Goal: Register for event/course

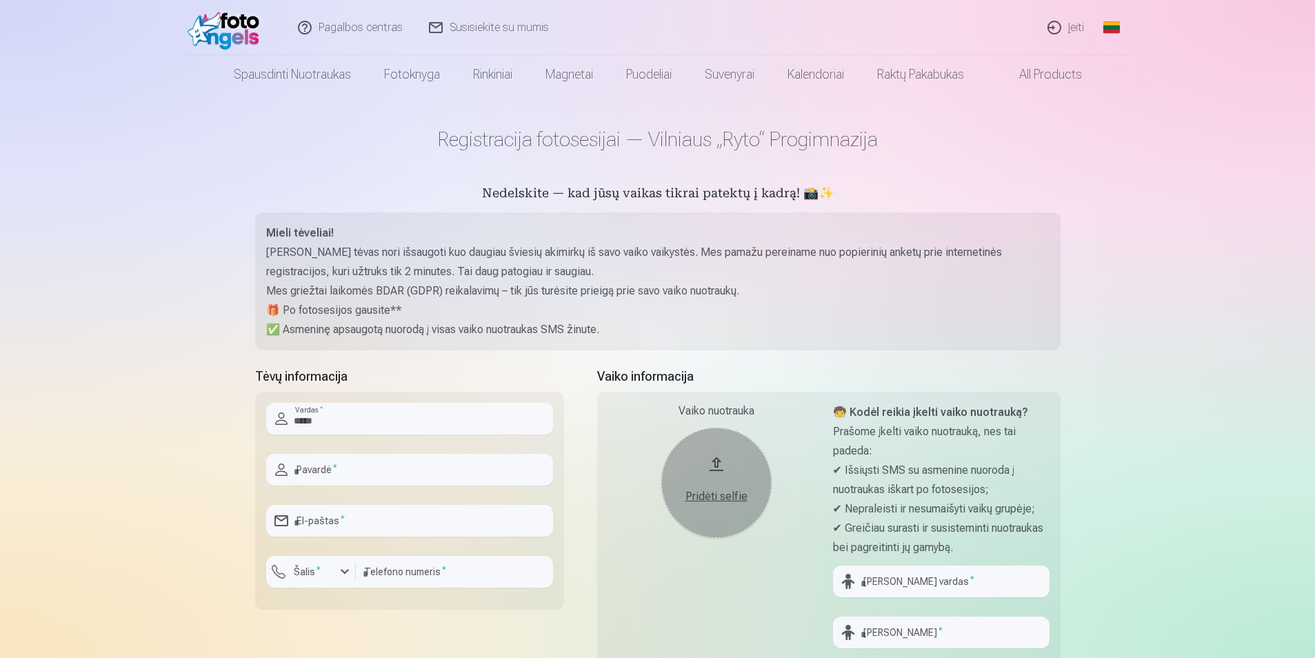
type input "*****"
click at [472, 476] on input "text" at bounding box center [409, 470] width 287 height 32
type input "**********"
click at [434, 522] on input "email" at bounding box center [409, 521] width 287 height 32
type input "**********"
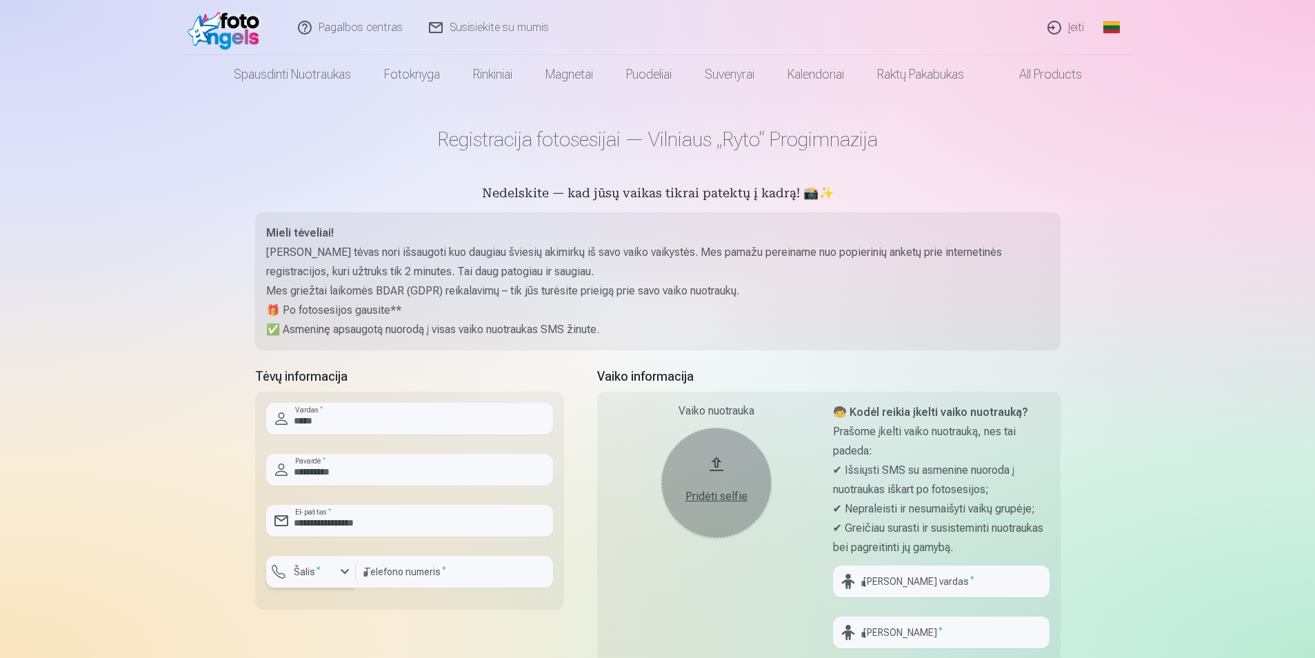
click at [341, 572] on div "button" at bounding box center [344, 571] width 17 height 17
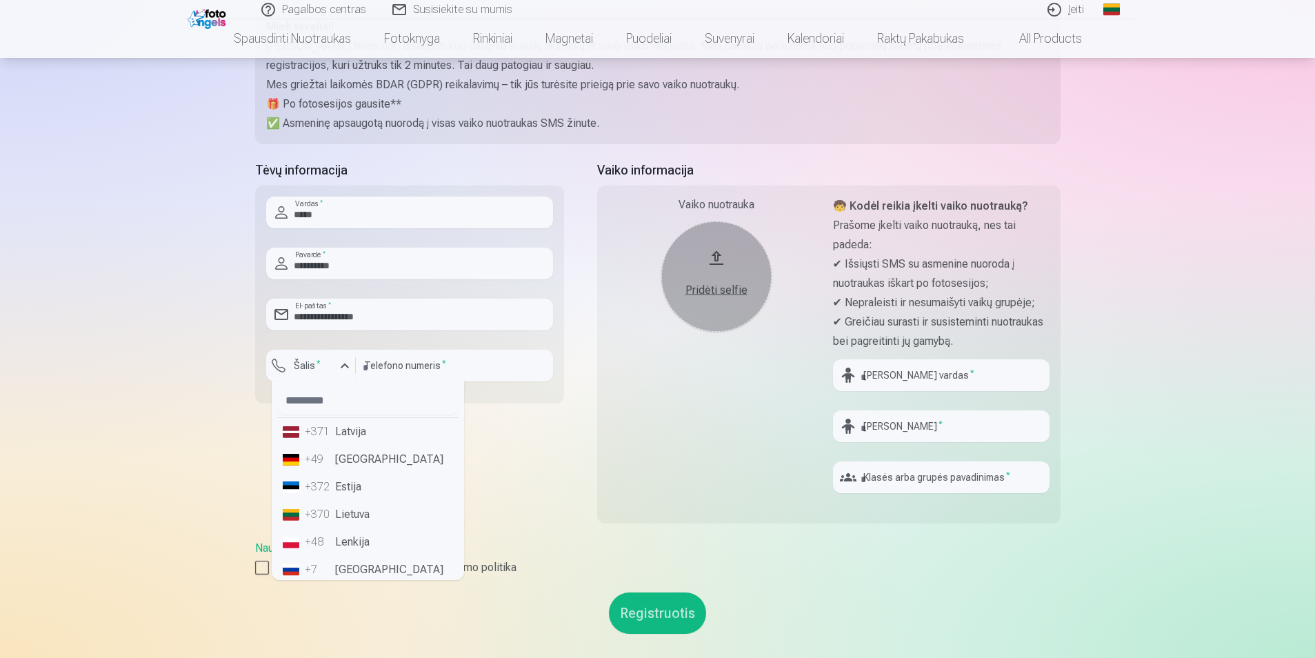
scroll to position [207, 0]
click at [339, 516] on li "+370 Lietuva" at bounding box center [367, 514] width 181 height 28
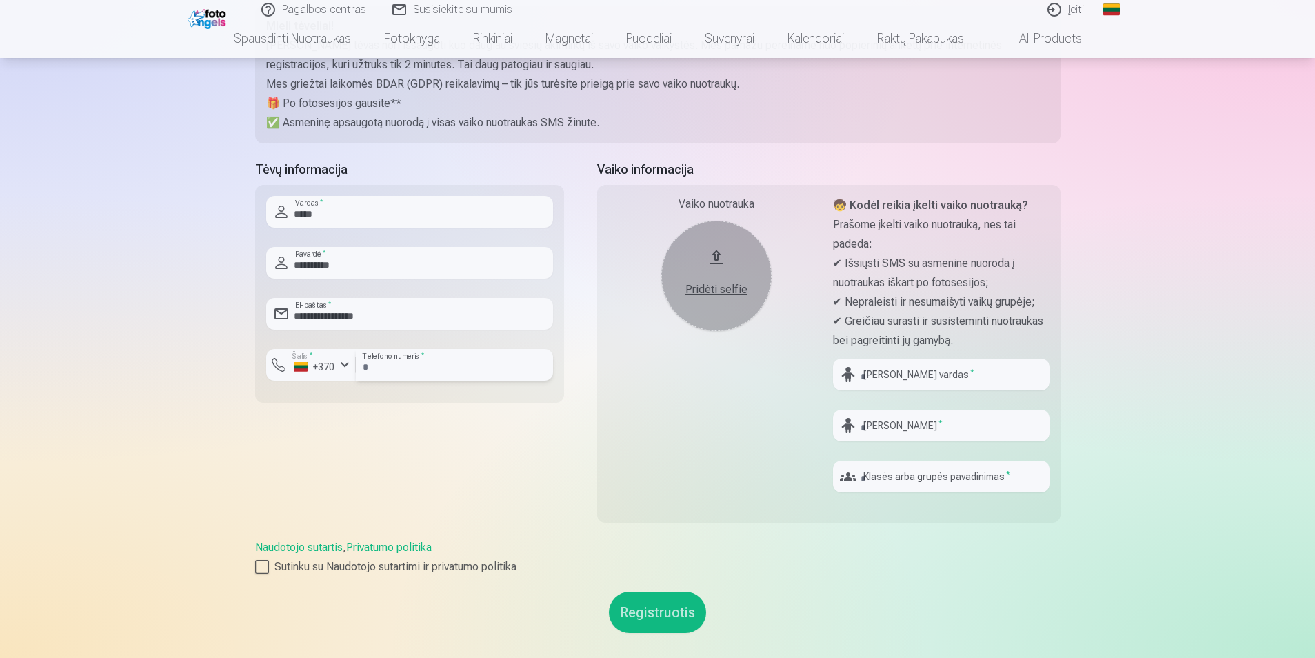
click at [452, 370] on input "number" at bounding box center [454, 365] width 197 height 32
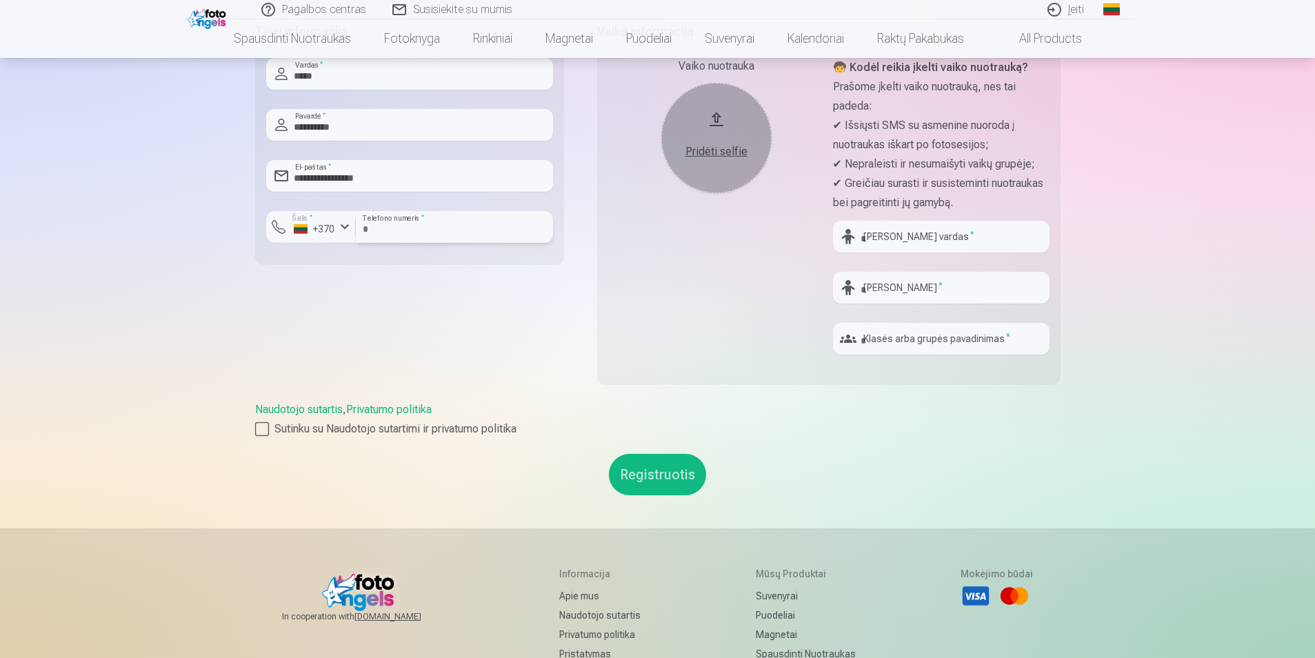
scroll to position [276, 0]
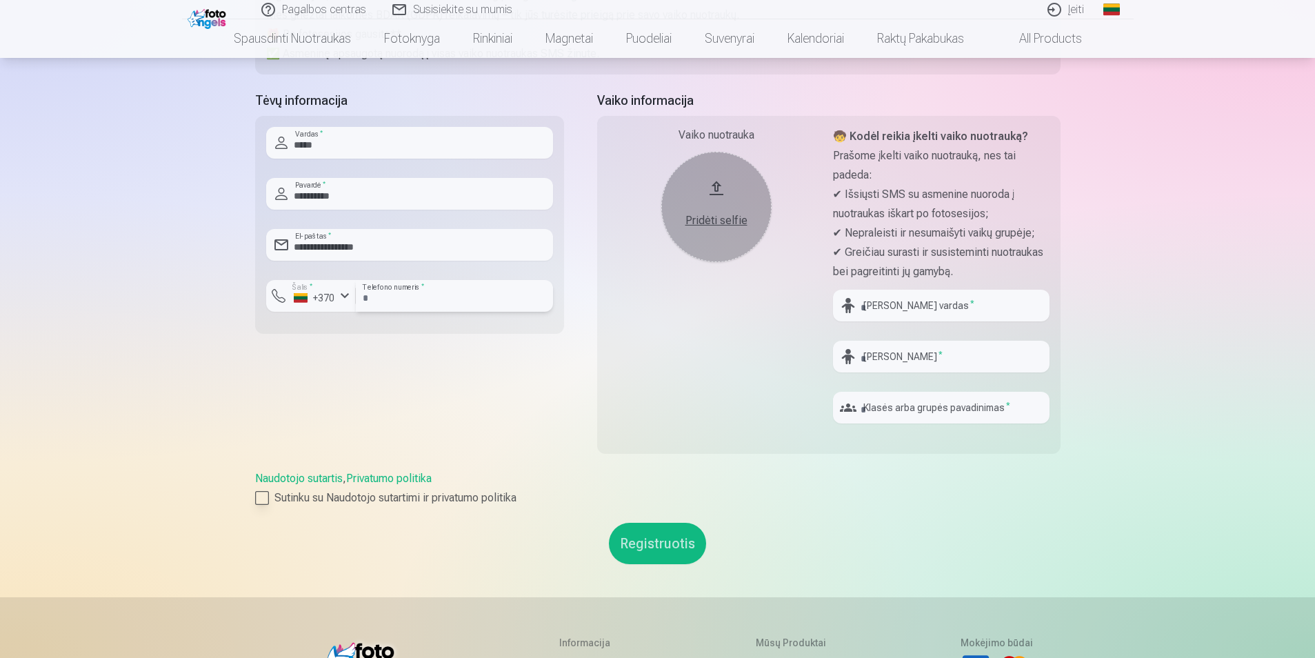
type input "********"
click at [261, 497] on div at bounding box center [262, 498] width 14 height 14
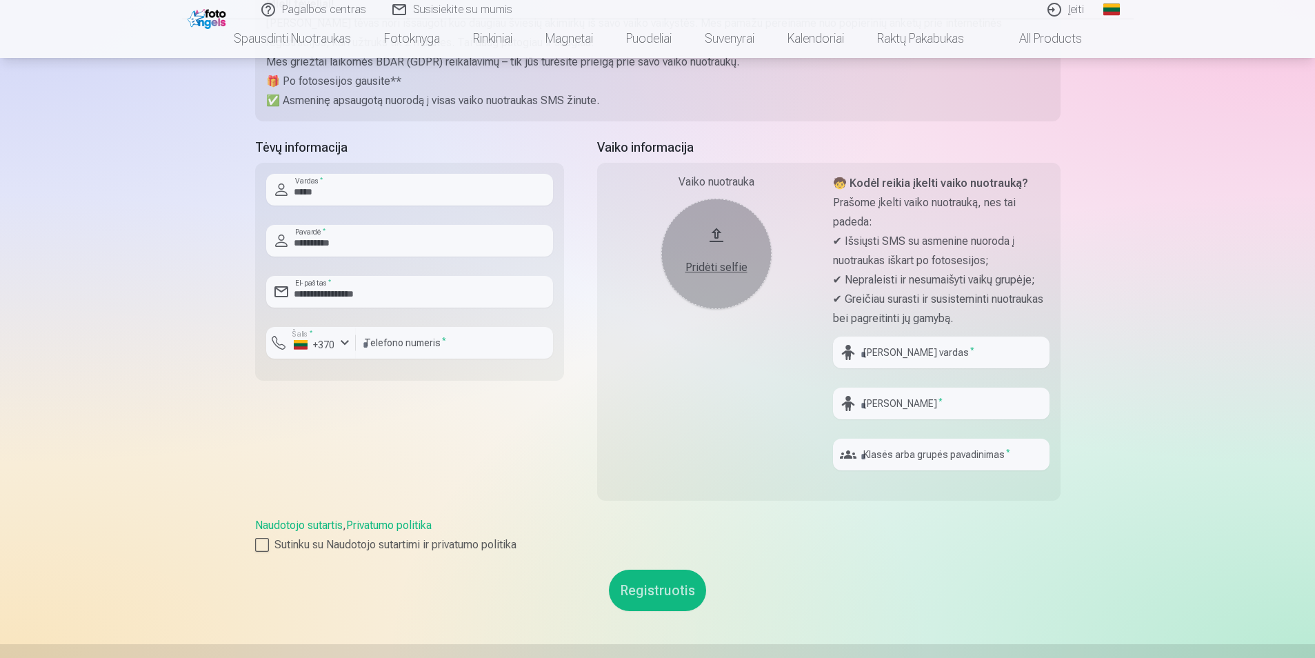
scroll to position [207, 0]
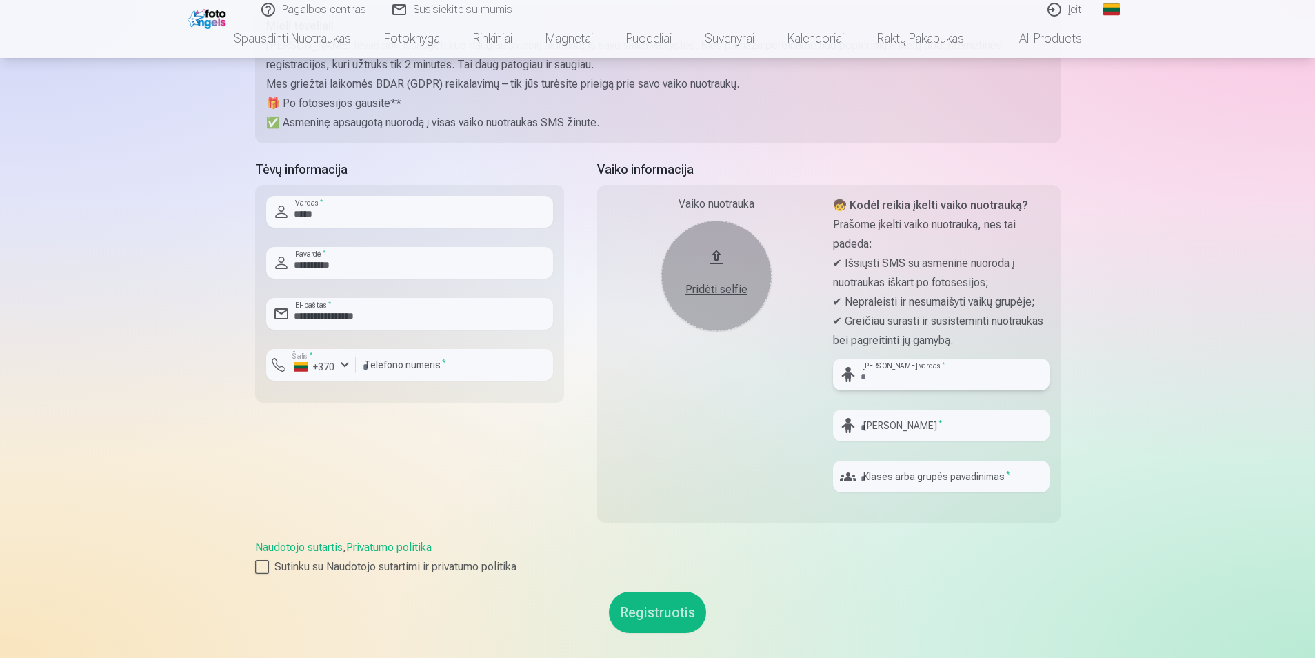
click at [918, 380] on input "text" at bounding box center [941, 375] width 217 height 32
type input "*******"
click at [919, 424] on input "text" at bounding box center [941, 426] width 217 height 32
type input "*******"
click at [918, 476] on input "text" at bounding box center [941, 477] width 217 height 32
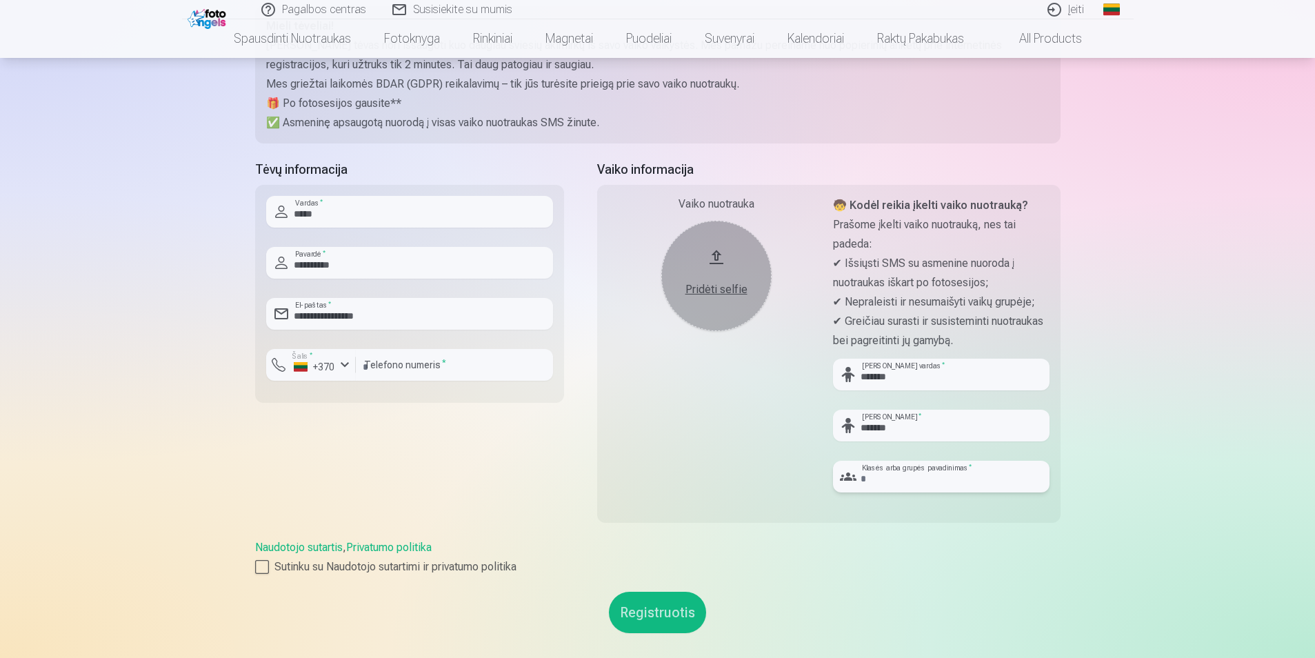
type input "*"
type input "**********"
click at [670, 609] on button "Registruotis" at bounding box center [657, 612] width 97 height 41
click at [729, 293] on div "Pridėti selfie" at bounding box center [716, 289] width 83 height 17
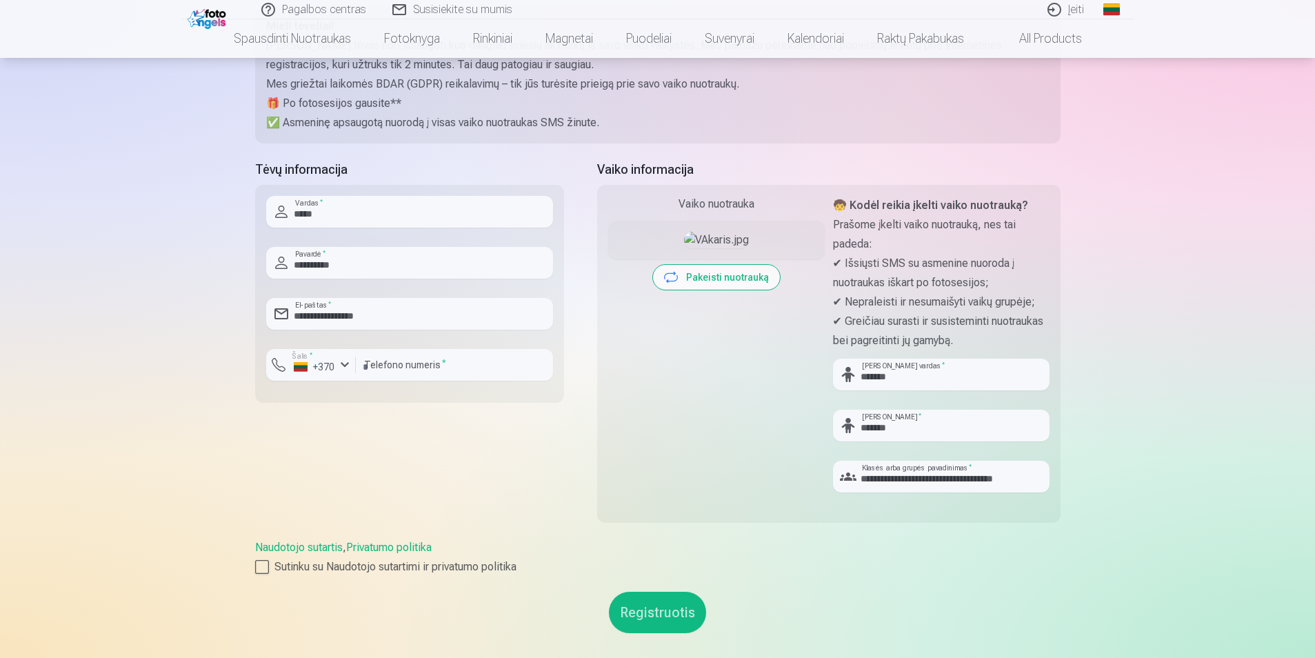
click at [646, 620] on button "Registruotis" at bounding box center [657, 612] width 97 height 41
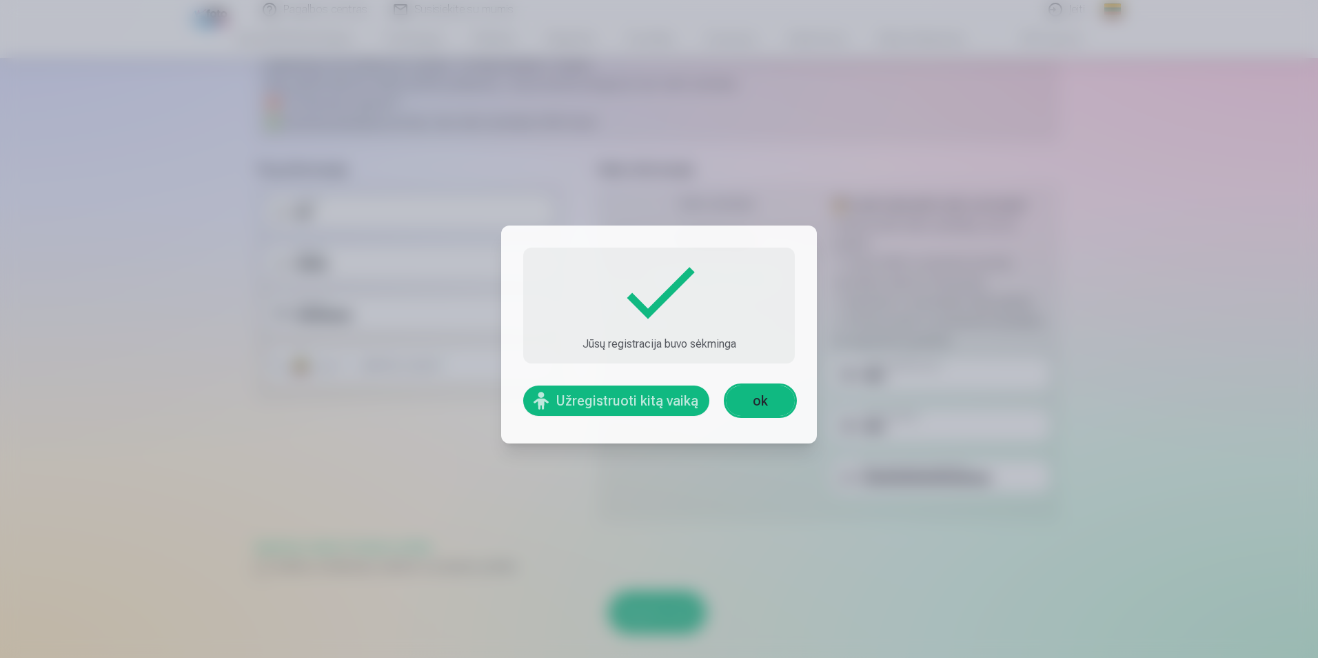
click at [764, 406] on link "ok" at bounding box center [760, 400] width 69 height 30
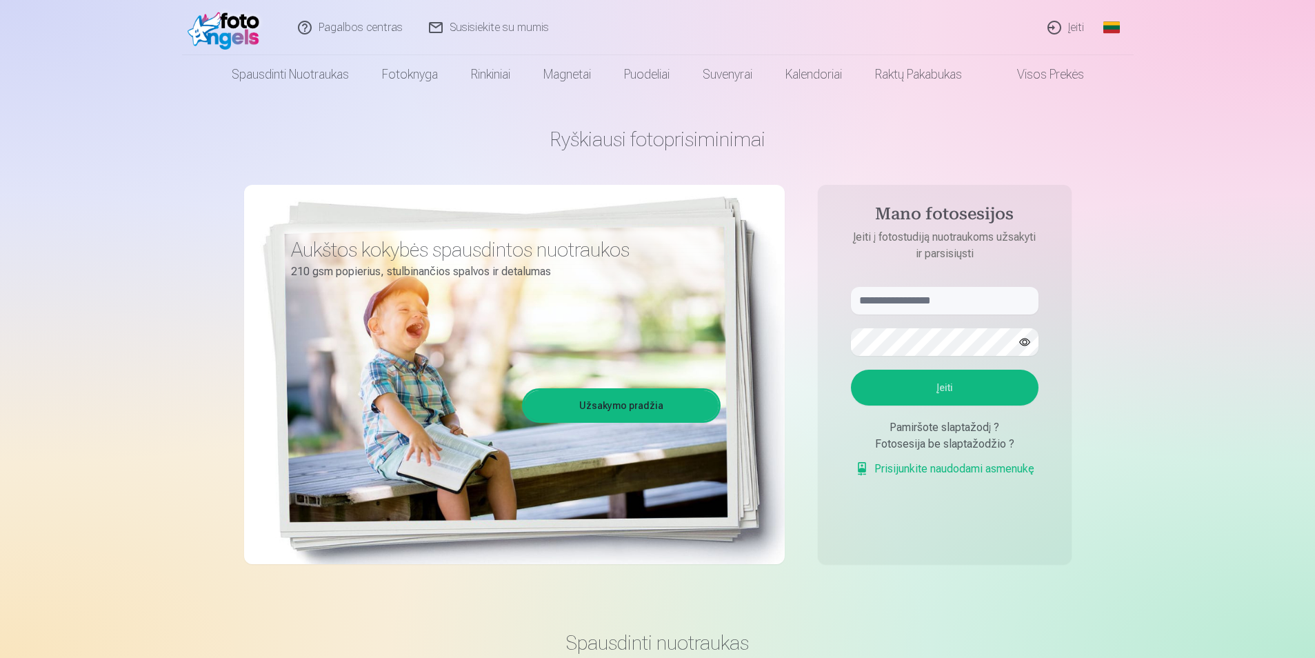
click at [1073, 28] on link "Įeiti" at bounding box center [1066, 27] width 63 height 55
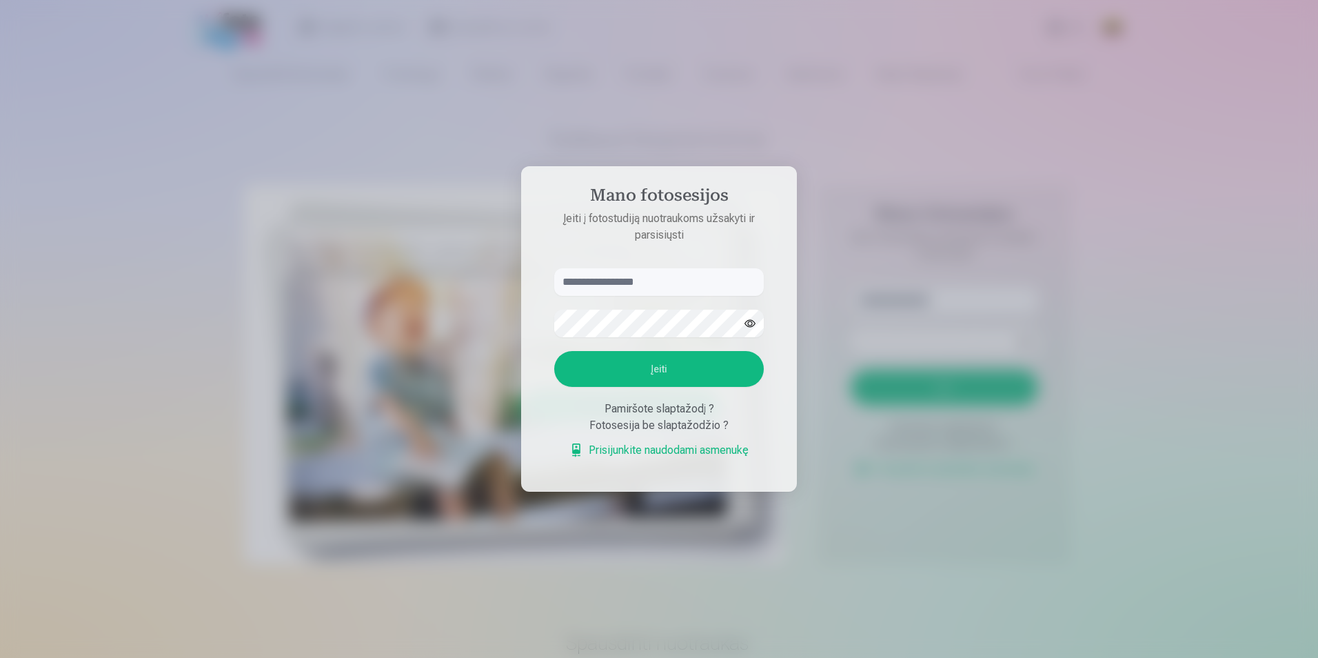
click at [632, 286] on input "text" at bounding box center [659, 282] width 210 height 28
type input "**********"
click at [653, 382] on button "Įeiti" at bounding box center [659, 369] width 210 height 36
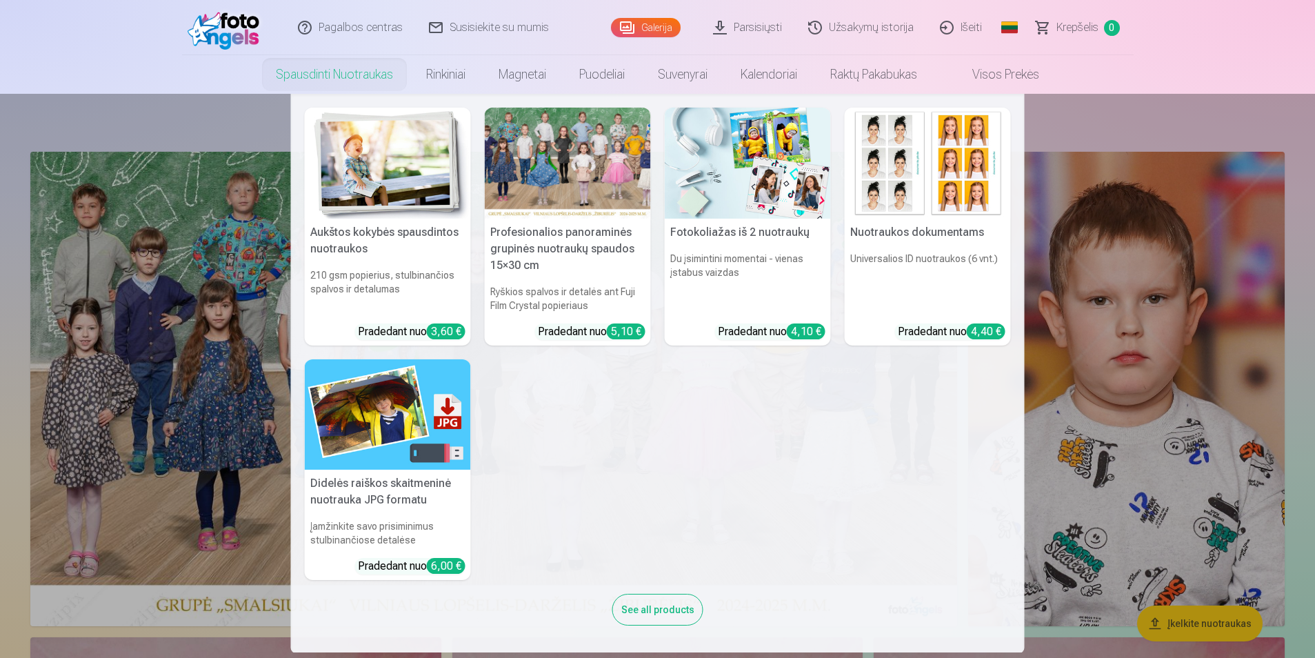
click at [354, 76] on link "Spausdinti nuotraukas" at bounding box center [334, 74] width 150 height 39
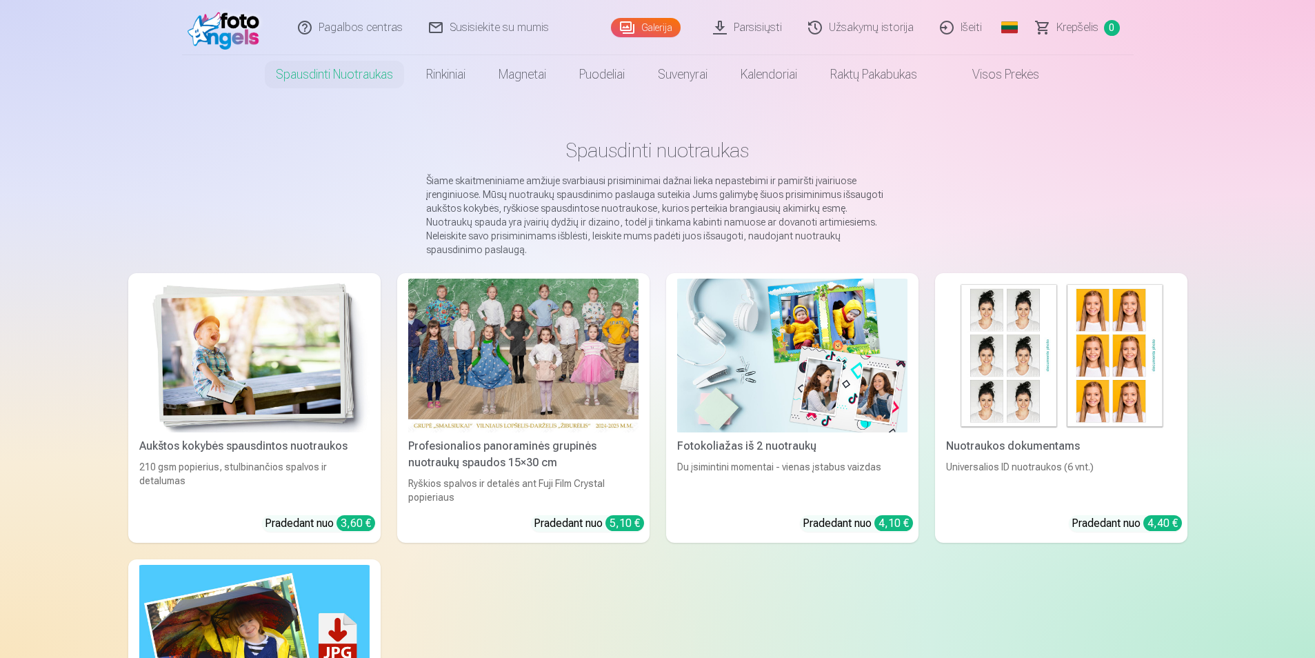
click at [619, 515] on div "5,10 €" at bounding box center [624, 523] width 39 height 16
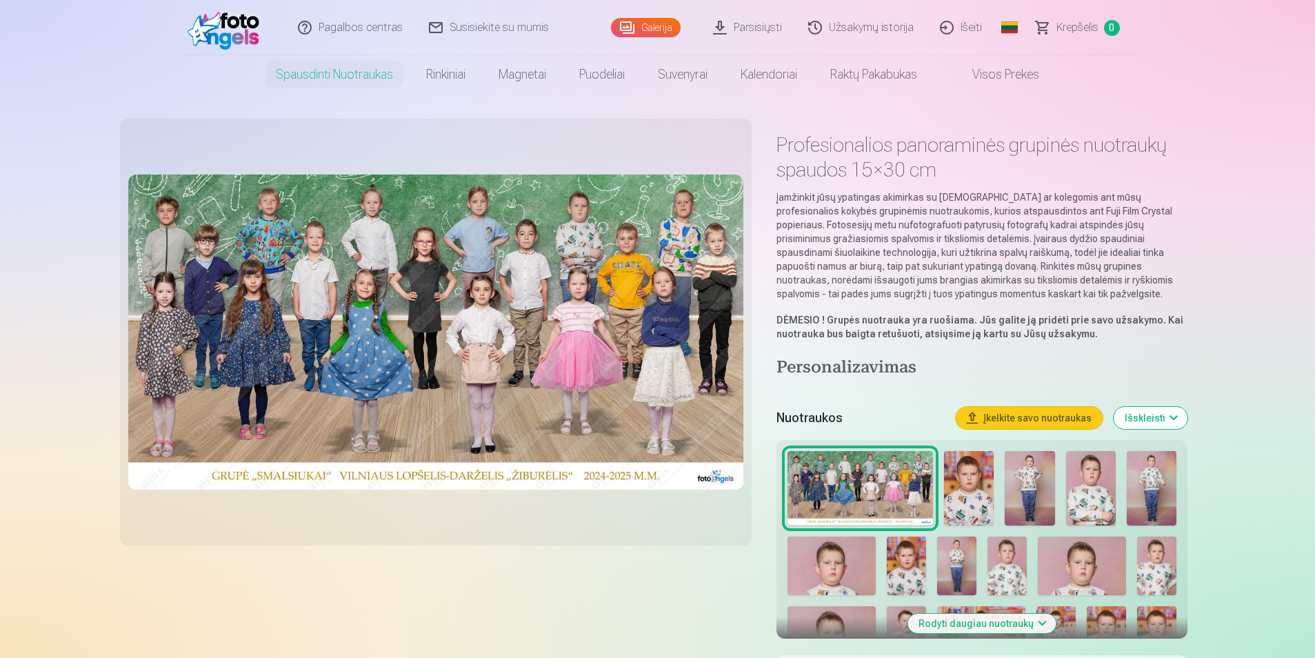
click at [962, 500] on img at bounding box center [969, 488] width 50 height 74
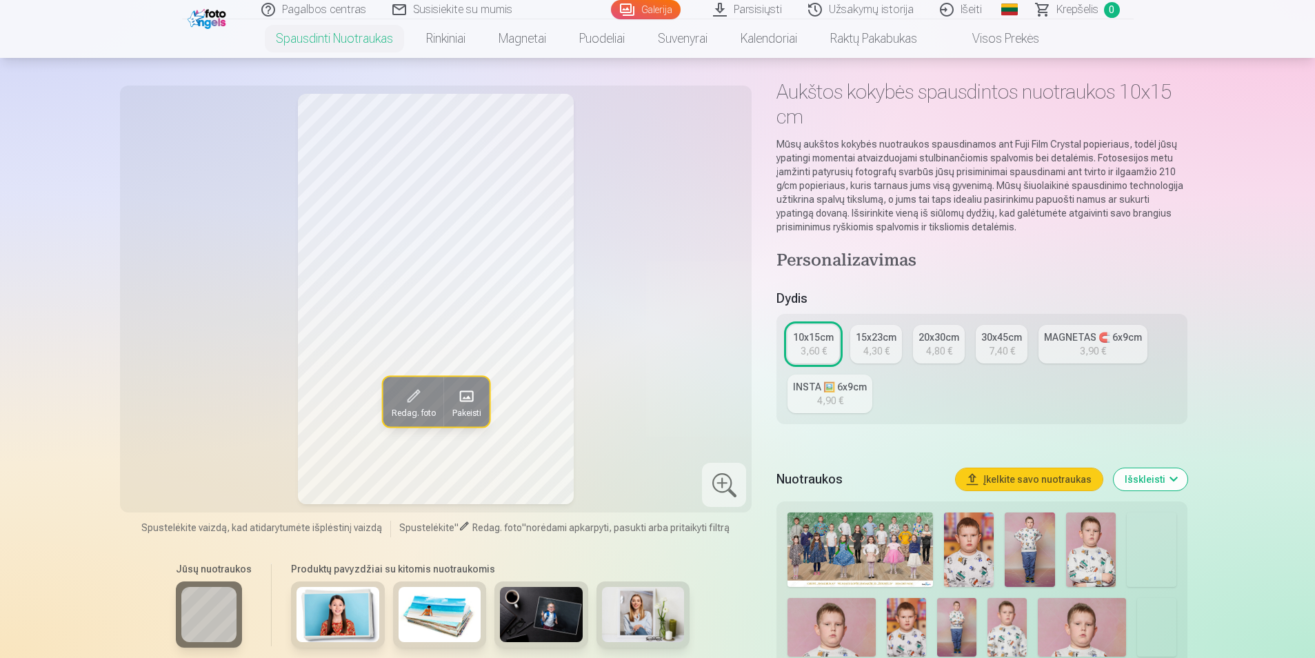
scroll to position [138, 0]
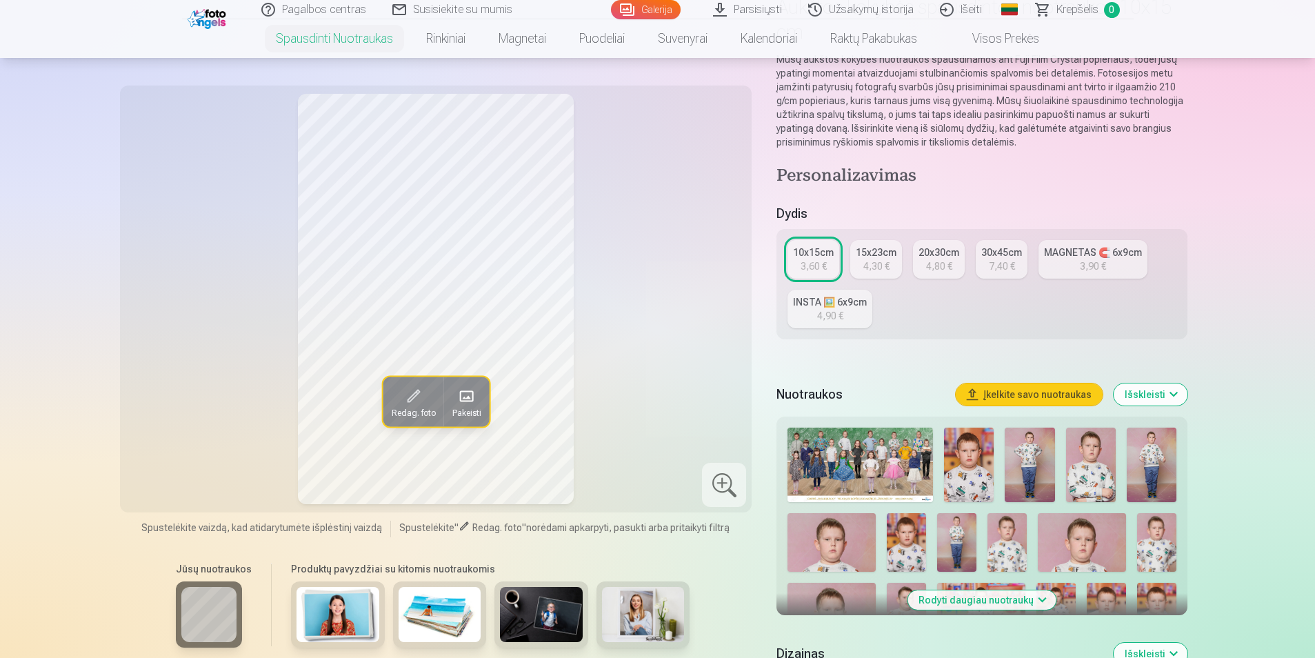
click at [1032, 474] on img at bounding box center [1030, 464] width 50 height 74
click at [1068, 468] on img at bounding box center [1091, 464] width 50 height 74
click at [1137, 467] on img at bounding box center [1152, 464] width 50 height 74
click at [845, 325] on link "INSTA 🖼️ 6x9cm 4,90 €" at bounding box center [829, 309] width 85 height 39
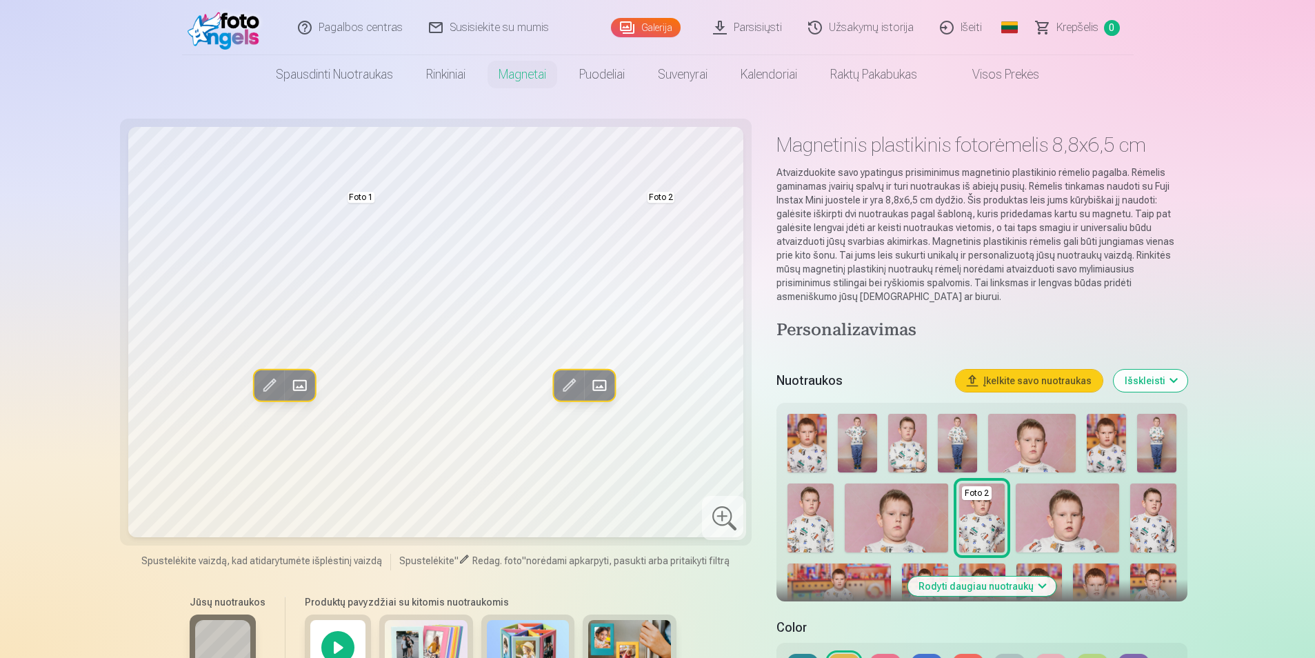
click at [821, 458] on img at bounding box center [806, 443] width 39 height 59
click at [857, 528] on img at bounding box center [896, 517] width 103 height 69
click at [762, 27] on link "Parsisiųsti" at bounding box center [748, 27] width 95 height 55
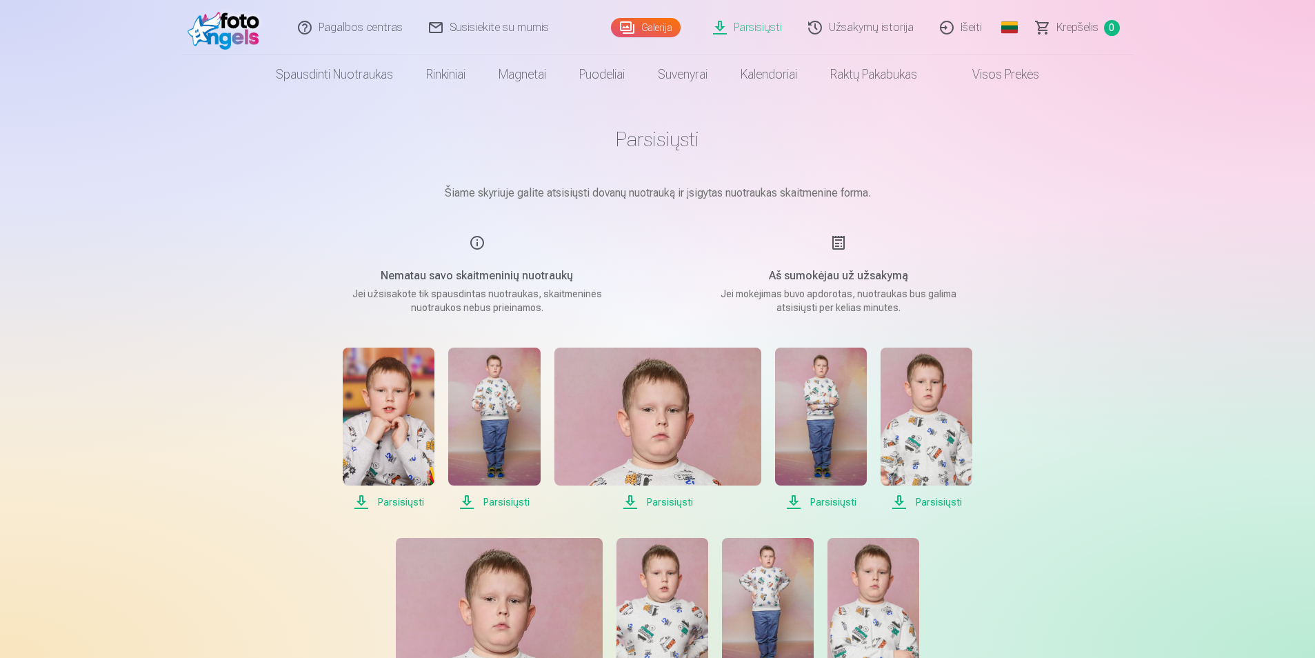
click at [963, 28] on link "Išeiti" at bounding box center [961, 27] width 68 height 55
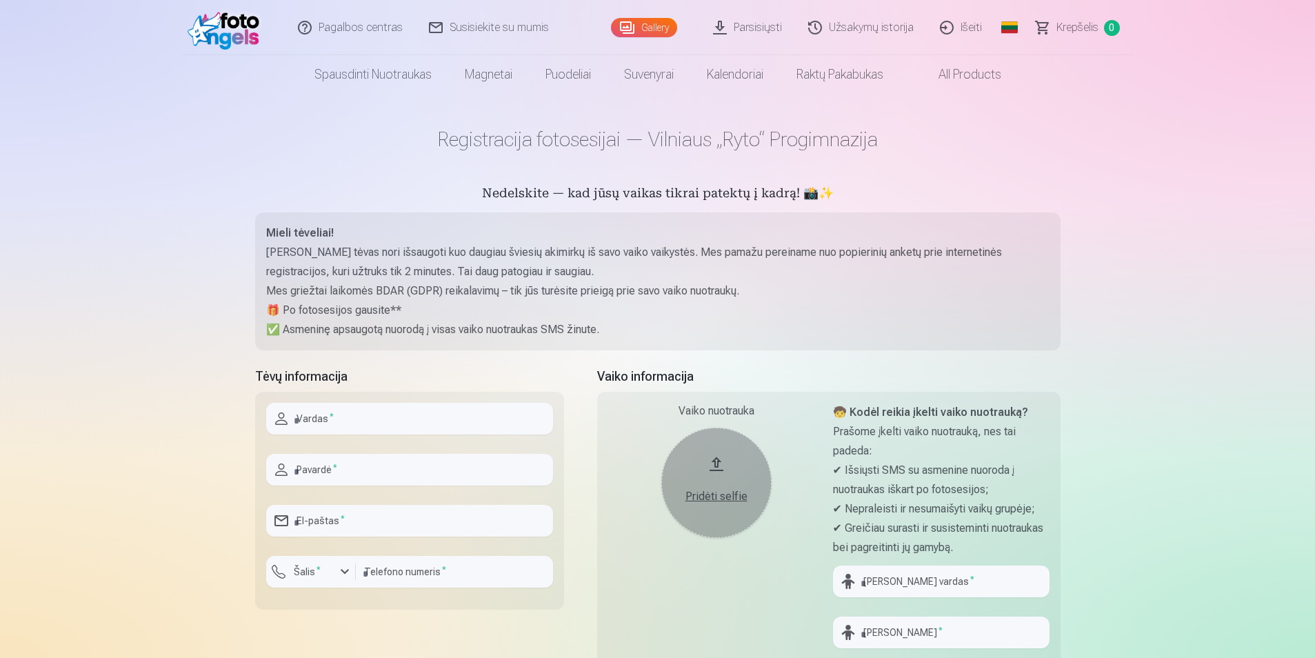
click at [1120, 247] on div "Pagalbos centras Susisiekite su mumis Gallery Parsisiųsti Užsakymų istorija Iše…" at bounding box center [657, 626] width 1315 height 1252
